Goal: Find specific page/section: Find specific page/section

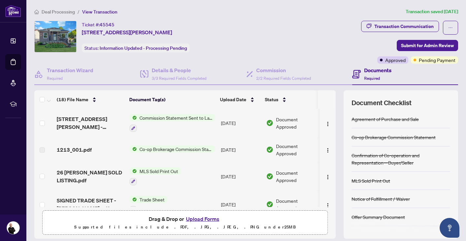
click at [51, 11] on span "Deal Processing" at bounding box center [58, 12] width 33 height 6
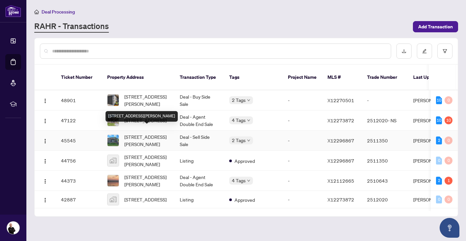
click at [134, 134] on span "[STREET_ADDRESS][PERSON_NAME]" at bounding box center [146, 140] width 45 height 14
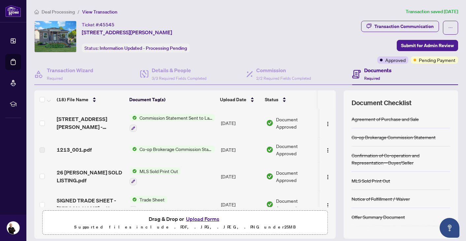
click at [274, 21] on div "Ticket #: 45545 26 Montgomery Blvd, Belleville, Ontario K8N 1H9, Canada Status:…" at bounding box center [196, 37] width 324 height 32
